Goal: Transaction & Acquisition: Download file/media

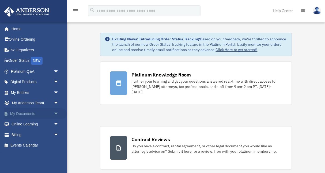
click at [54, 114] on span "arrow_drop_down" at bounding box center [58, 113] width 11 height 11
click at [22, 122] on link "Box" at bounding box center [36, 124] width 59 height 11
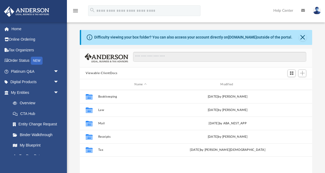
scroll to position [122, 232]
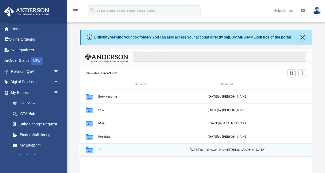
click at [100, 150] on button "Tax" at bounding box center [140, 149] width 85 height 3
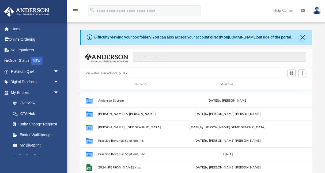
scroll to position [9, 0]
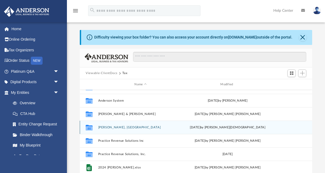
click at [114, 125] on div "Collaborated [PERSON_NAME], [PERSON_NAME] [DATE] by [PERSON_NAME]" at bounding box center [196, 127] width 232 height 13
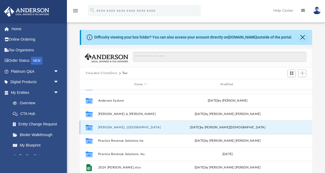
click at [108, 127] on button "[PERSON_NAME], [GEOGRAPHIC_DATA]" at bounding box center [140, 127] width 85 height 3
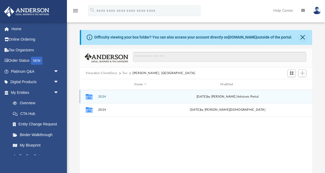
scroll to position [0, 0]
click at [103, 98] on button "2024" at bounding box center [140, 96] width 85 height 3
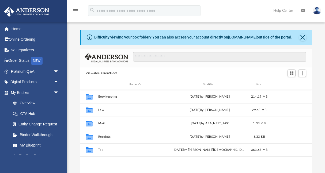
scroll to position [0, 0]
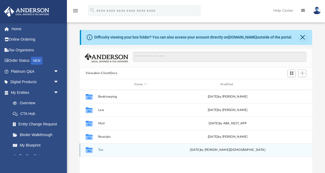
click at [101, 149] on button "Tax" at bounding box center [140, 149] width 85 height 3
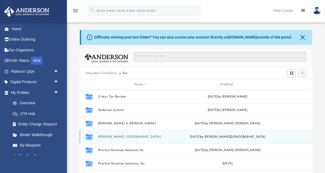
click at [110, 137] on button "McDuff, Madison" at bounding box center [140, 136] width 85 height 3
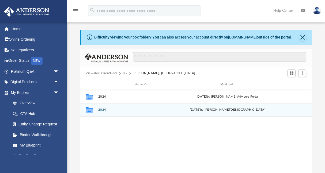
click at [103, 108] on button "2024" at bounding box center [140, 109] width 85 height 3
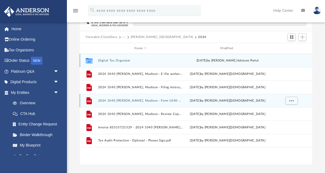
scroll to position [37, 0]
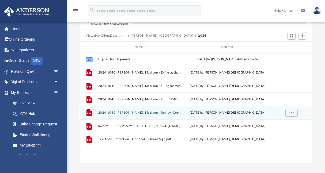
click at [126, 113] on button "2024 1040 McDuff, Madison - Review Copy.pdf" at bounding box center [140, 112] width 85 height 3
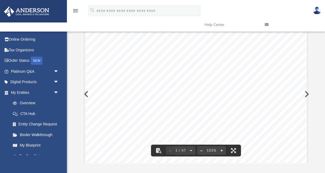
scroll to position [0, 0]
click at [239, 113] on span "REVIEW COPY" at bounding box center [217, 165] width 122 height 152
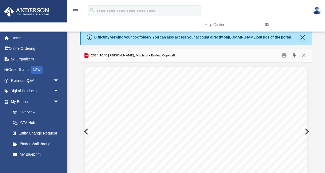
click at [296, 55] on button "Download" at bounding box center [294, 55] width 10 height 8
click at [284, 56] on button "Print" at bounding box center [283, 55] width 11 height 8
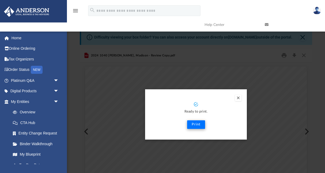
click at [194, 123] on button "Print" at bounding box center [196, 124] width 18 height 9
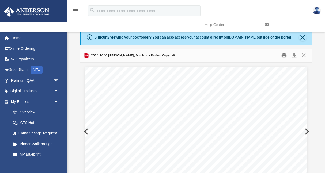
click at [282, 56] on button "Print" at bounding box center [283, 55] width 11 height 8
